Goal: Task Accomplishment & Management: Use online tool/utility

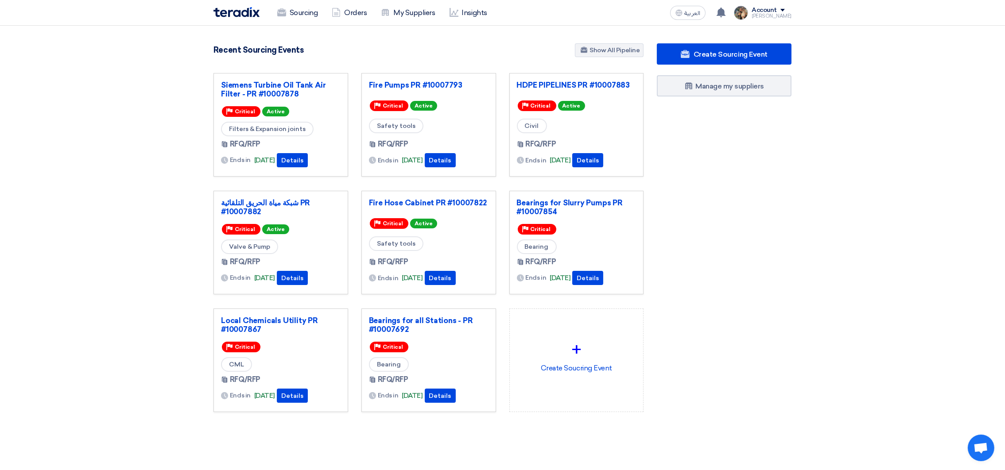
click at [772, 192] on div "Create Sourcing Event Manage my suppliers" at bounding box center [724, 245] width 148 height 404
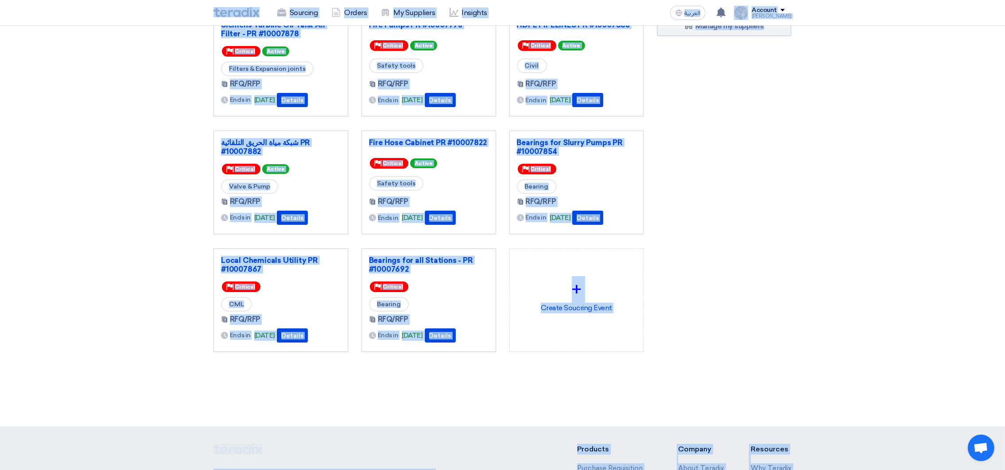
scroll to position [217, 0]
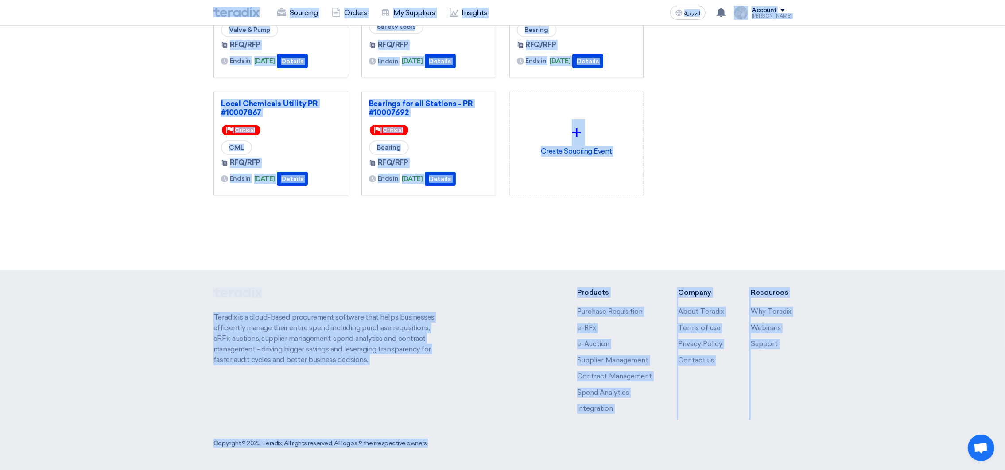
drag, startPoint x: 184, startPoint y: 7, endPoint x: 1006, endPoint y: 487, distance: 951.5
click at [1005, 470] on html "Sourcing Orders My Suppliers Insights العربية ع You have a new offer for 'Fire …" at bounding box center [502, 126] width 1005 height 687
click at [772, 167] on div "Create Sourcing Event Manage my suppliers" at bounding box center [724, 28] width 148 height 404
drag, startPoint x: 210, startPoint y: 12, endPoint x: 1017, endPoint y: 496, distance: 940.3
click at [1005, 470] on html "Sourcing Orders My Suppliers Insights العربية ع You have a new offer for 'Fire …" at bounding box center [502, 126] width 1005 height 687
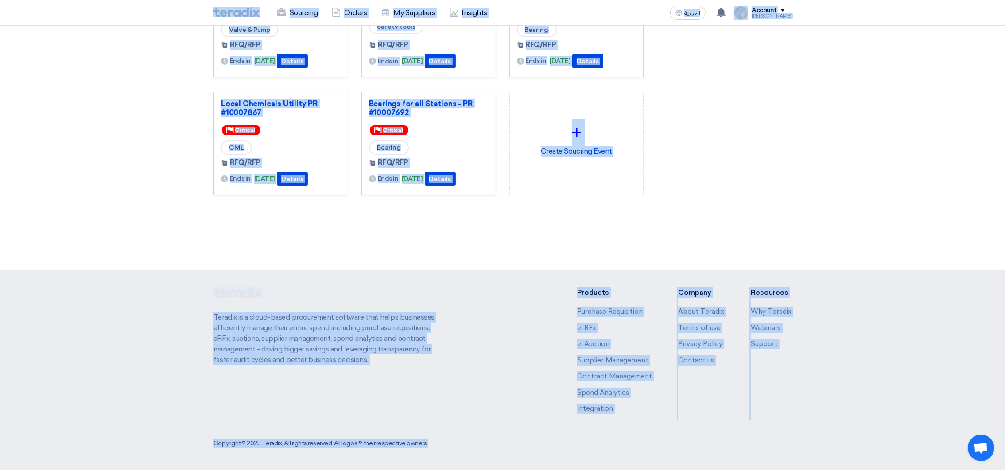
click at [739, 200] on div "Create Sourcing Event Manage my suppliers" at bounding box center [724, 28] width 148 height 404
drag, startPoint x: 298, startPoint y: 35, endPoint x: 958, endPoint y: 504, distance: 809.8
click at [958, 470] on html "Sourcing Orders My Suppliers Insights العربية ع You have a new offer for 'Fire …" at bounding box center [502, 126] width 1005 height 687
click at [744, 198] on div "Create Sourcing Event Manage my suppliers" at bounding box center [724, 28] width 148 height 404
drag, startPoint x: 192, startPoint y: 6, endPoint x: 868, endPoint y: 494, distance: 833.2
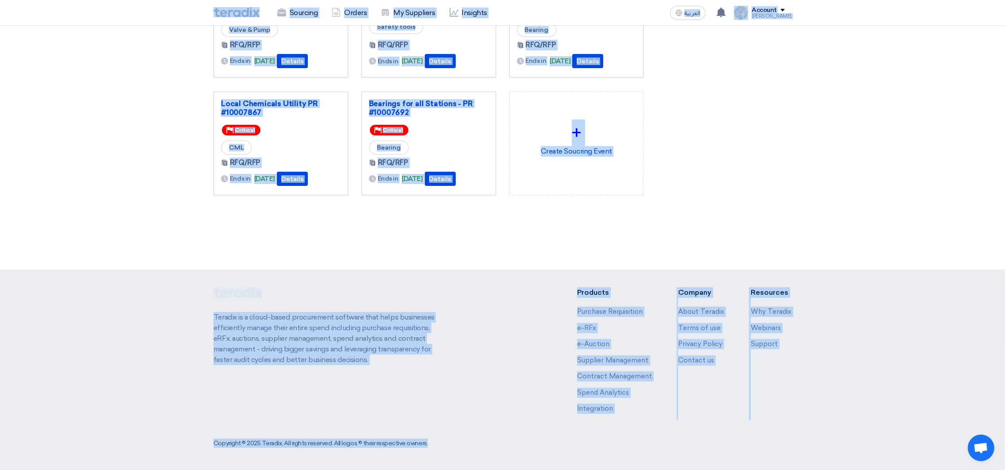
click at [868, 470] on html "Sourcing Orders My Suppliers Insights العربية ع You have a new offer for 'Fire …" at bounding box center [502, 126] width 1005 height 687
click at [725, 155] on div "Create Sourcing Event Manage my suppliers" at bounding box center [724, 28] width 148 height 404
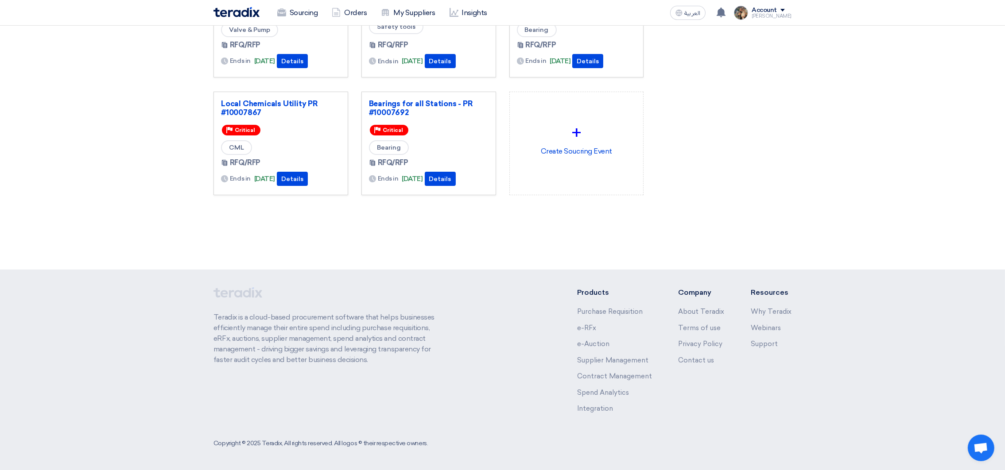
scroll to position [0, 0]
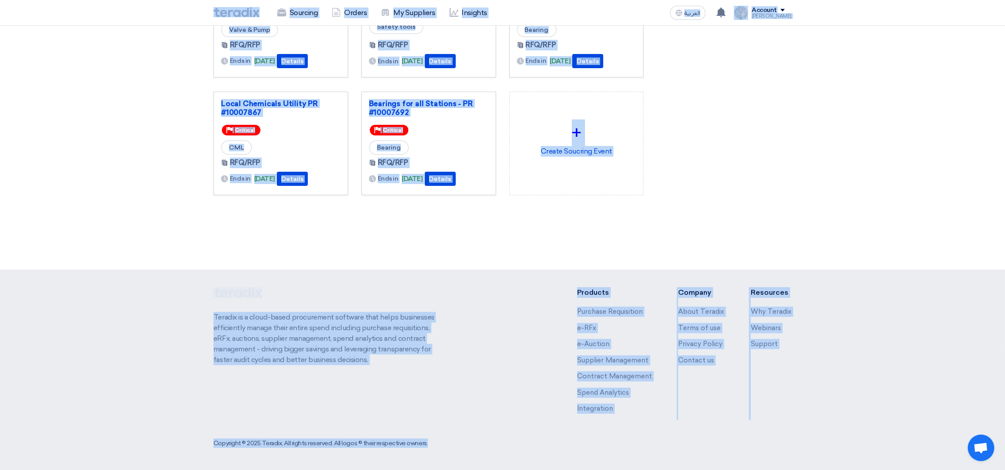
drag, startPoint x: 208, startPoint y: 14, endPoint x: 885, endPoint y: 503, distance: 835.3
click at [885, 470] on html "Sourcing Orders My Suppliers Insights العربية ع You have a new offer for 'Fire …" at bounding box center [502, 126] width 1005 height 687
click at [703, 191] on div "Create Sourcing Event Manage my suppliers" at bounding box center [724, 28] width 148 height 404
drag, startPoint x: 194, startPoint y: 10, endPoint x: 918, endPoint y: 502, distance: 876.0
click at [918, 470] on html "Sourcing Orders My Suppliers Insights العربية ع You have a new offer for 'Fire …" at bounding box center [502, 126] width 1005 height 687
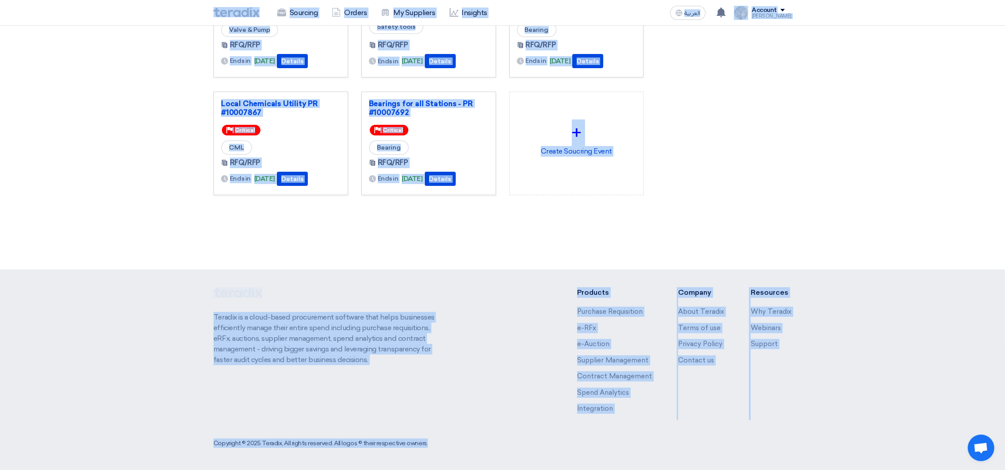
click at [735, 220] on div "Create Sourcing Event Manage my suppliers" at bounding box center [724, 28] width 148 height 404
drag, startPoint x: 205, startPoint y: 11, endPoint x: 765, endPoint y: 225, distance: 599.0
click at [986, 470] on html "Sourcing Orders My Suppliers Insights العربية ع You have a new offer for 'Fire …" at bounding box center [502, 126] width 1005 height 687
click at [719, 163] on div "Create Sourcing Event Manage my suppliers" at bounding box center [724, 28] width 148 height 404
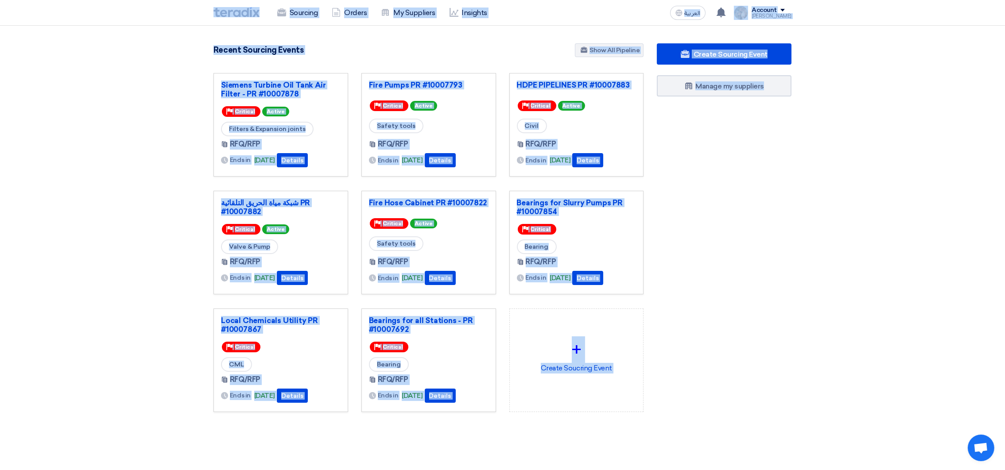
click at [719, 163] on div "Create Sourcing Event Manage my suppliers" at bounding box center [724, 245] width 148 height 404
